Goal: Communication & Community: Answer question/provide support

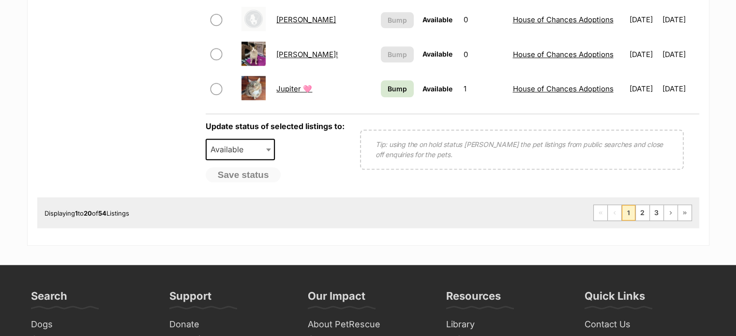
scroll to position [830, 0]
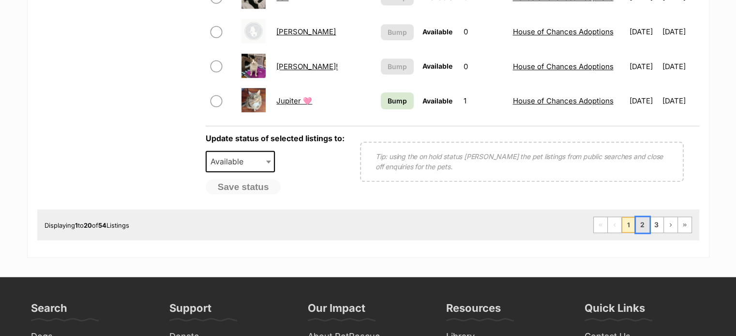
click at [647, 224] on link "2" at bounding box center [643, 224] width 14 height 15
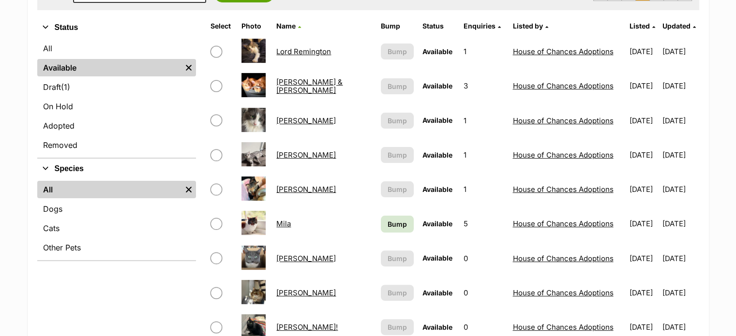
scroll to position [225, 0]
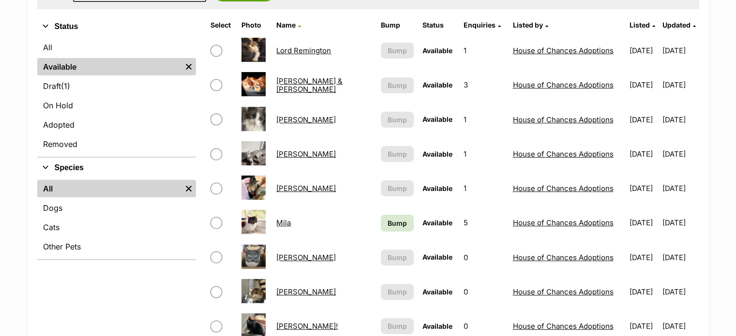
click at [284, 153] on link "Mae" at bounding box center [306, 154] width 60 height 9
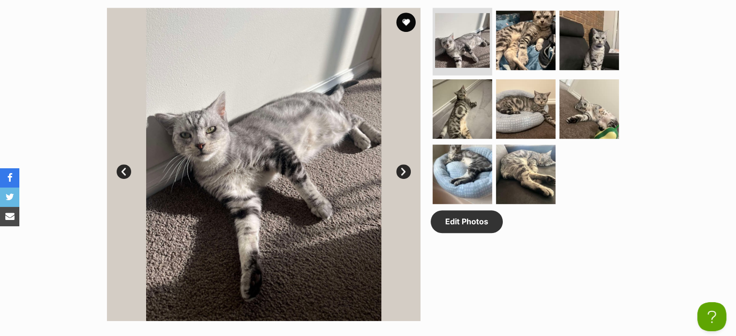
scroll to position [489, 0]
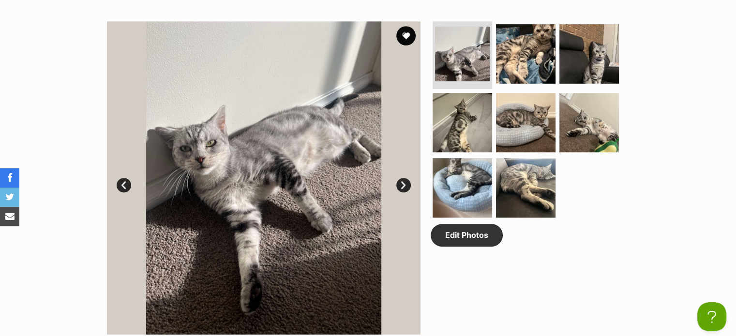
click at [402, 179] on link "Next" at bounding box center [404, 185] width 15 height 15
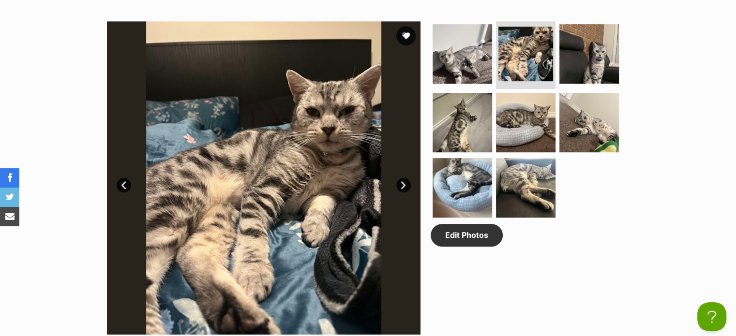
click at [402, 179] on link "Next" at bounding box center [404, 185] width 15 height 15
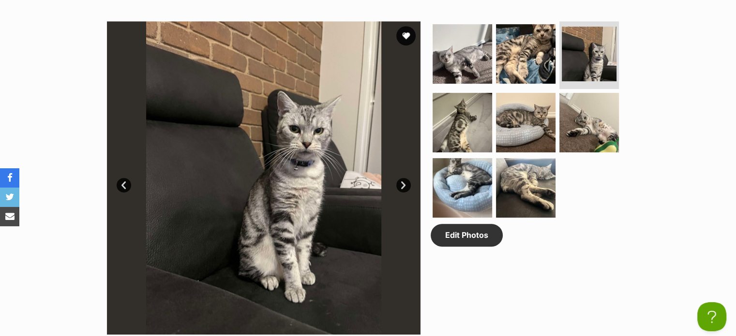
click at [402, 179] on link "Next" at bounding box center [404, 185] width 15 height 15
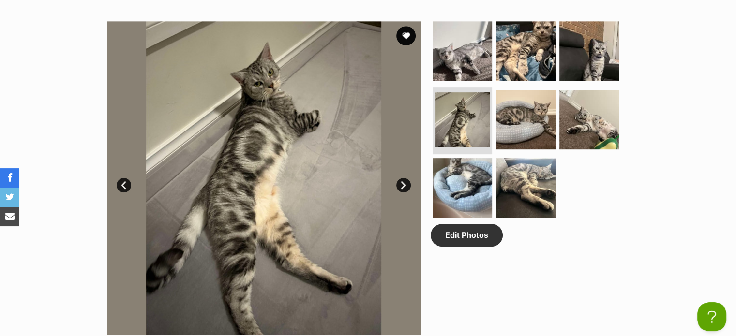
click at [402, 179] on link "Next" at bounding box center [404, 185] width 15 height 15
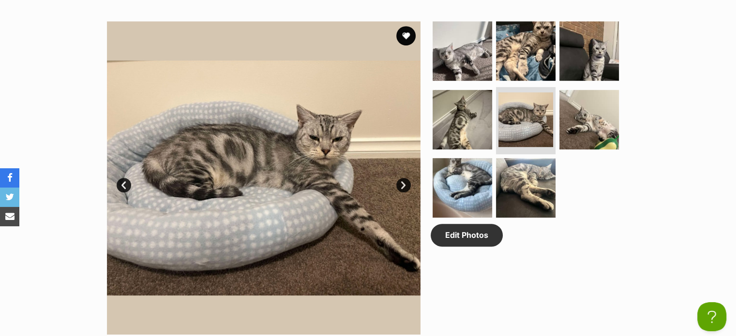
click at [402, 179] on link "Next" at bounding box center [404, 185] width 15 height 15
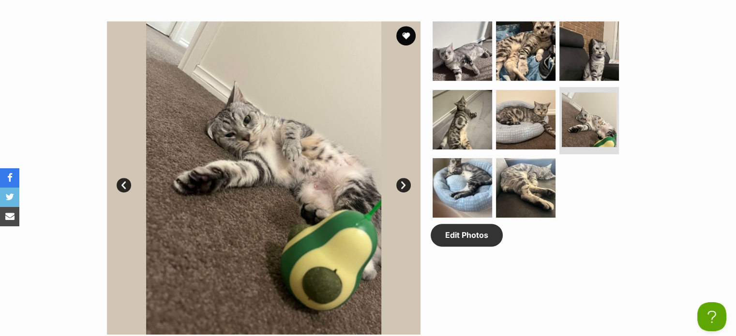
click at [402, 179] on link "Next" at bounding box center [404, 185] width 15 height 15
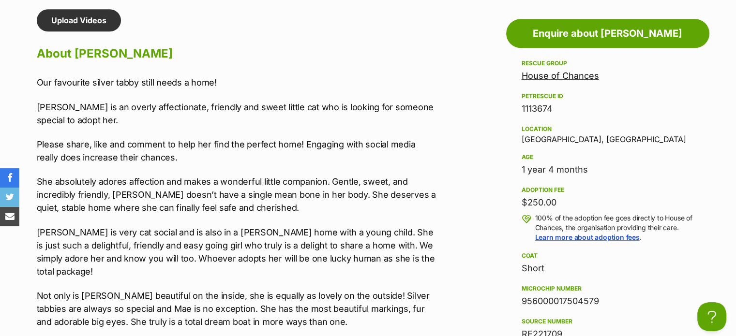
scroll to position [0, 0]
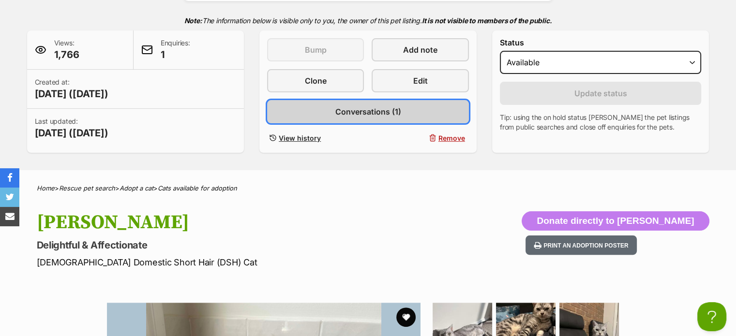
click at [366, 108] on span "Conversations (1)" at bounding box center [368, 112] width 66 height 12
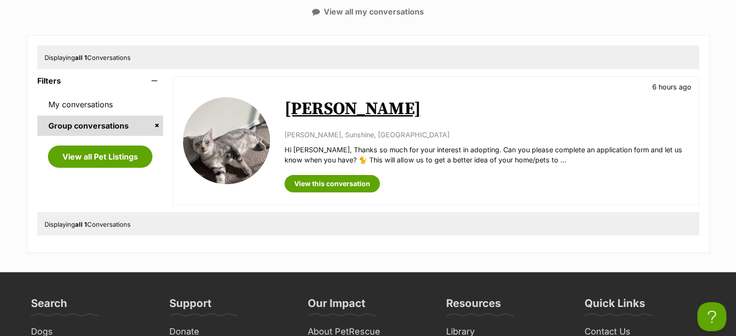
scroll to position [165, 0]
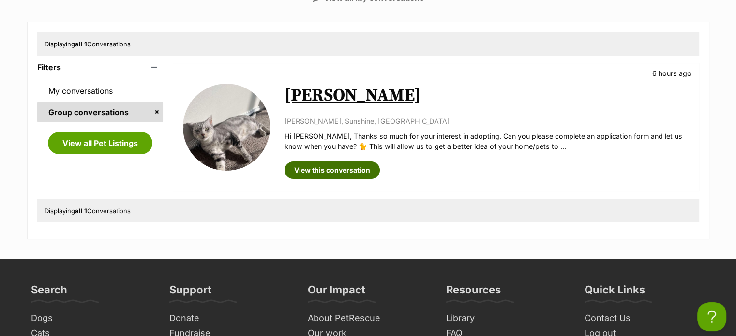
click at [352, 176] on link "View this conversation" at bounding box center [332, 170] width 95 height 17
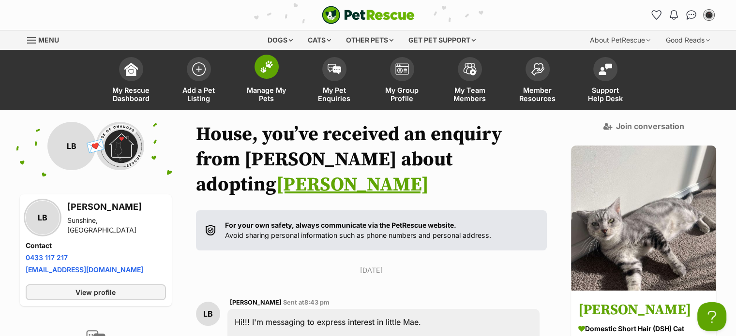
click at [276, 66] on span at bounding box center [267, 67] width 24 height 24
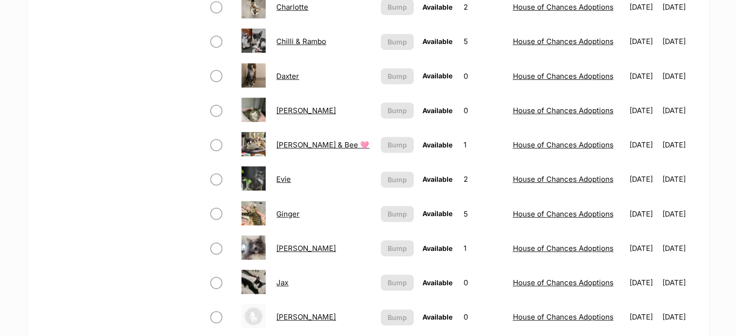
scroll to position [546, 0]
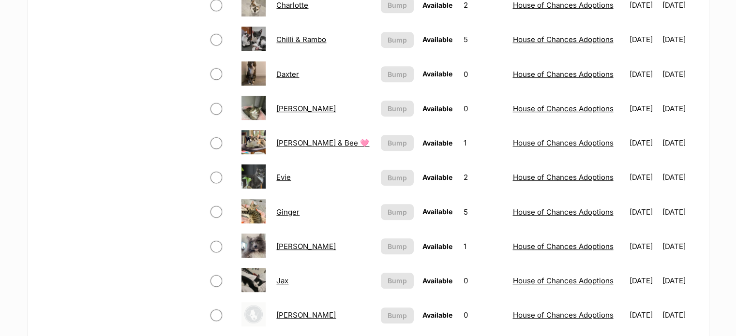
click at [289, 210] on link "Ginger" at bounding box center [287, 212] width 23 height 9
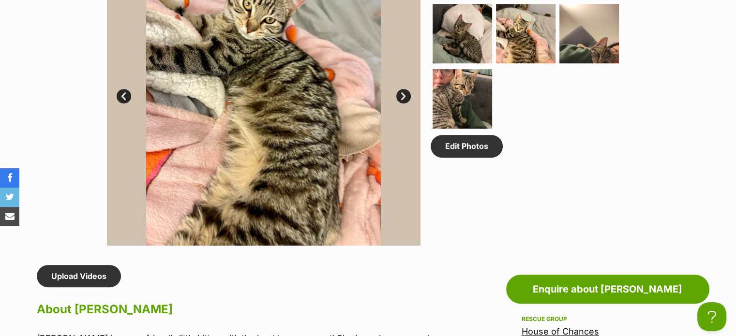
scroll to position [567, 0]
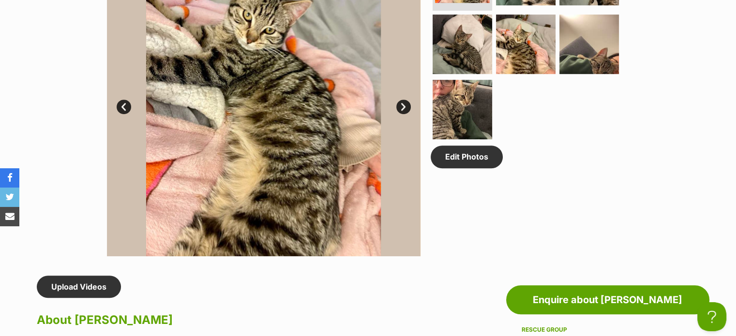
click at [404, 104] on link "Next" at bounding box center [404, 107] width 15 height 15
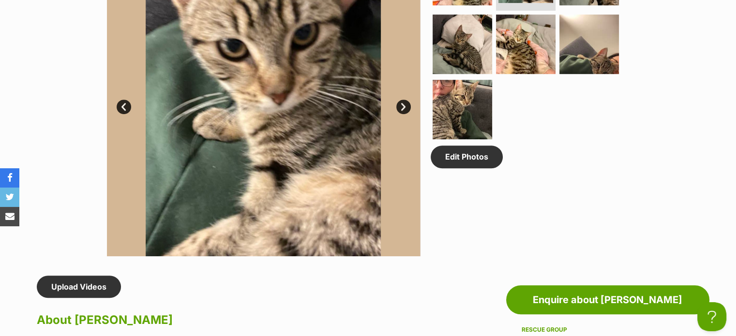
click at [404, 104] on link "Next" at bounding box center [404, 107] width 15 height 15
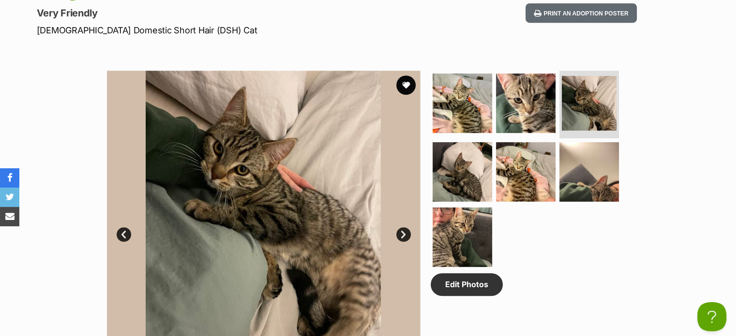
scroll to position [439, 0]
